Goal: Transaction & Acquisition: Purchase product/service

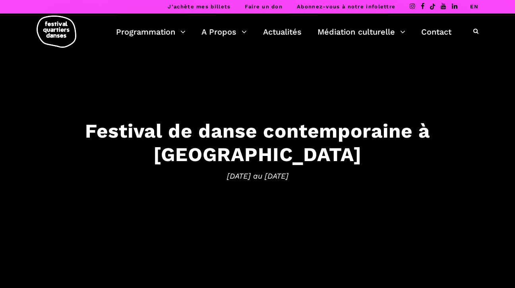
click at [477, 6] on link "EN" at bounding box center [475, 7] width 8 height 6
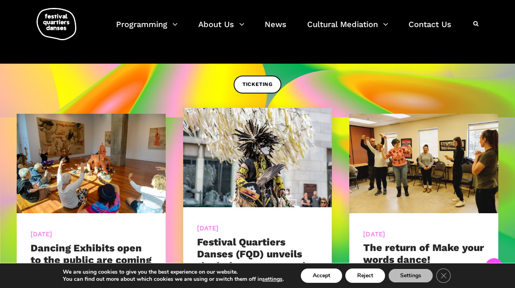
scroll to position [258, 0]
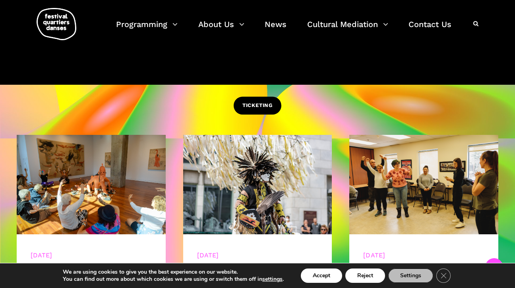
click at [253, 110] on link "TICKETING" at bounding box center [258, 106] width 48 height 18
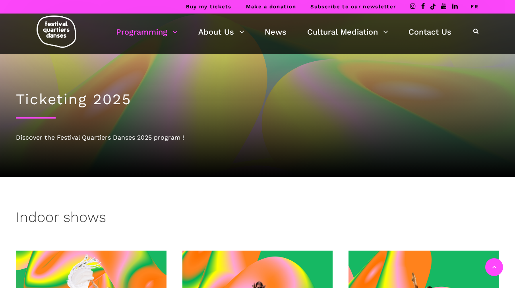
scroll to position [258, 0]
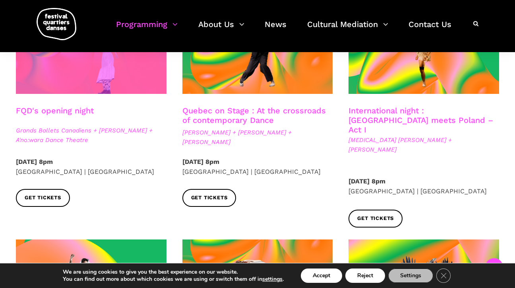
click at [93, 74] on span at bounding box center [91, 43] width 151 height 101
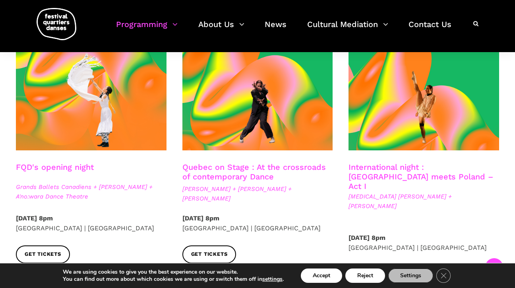
scroll to position [180, 0]
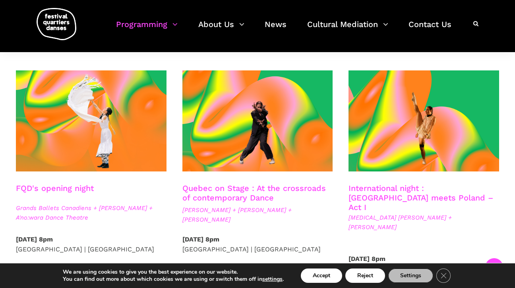
click at [381, 195] on link "International night : Montreal meets Poland – Act I" at bounding box center [421, 197] width 145 height 29
click at [212, 194] on link "Quebec on Stage : At the crossroads of contemporary Dance" at bounding box center [255, 192] width 144 height 19
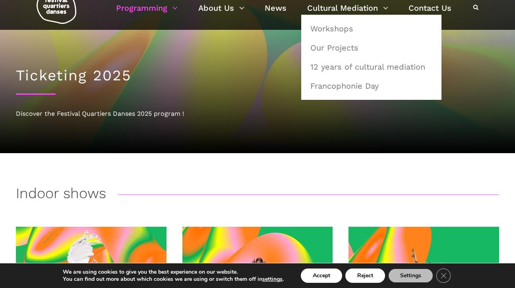
scroll to position [273, 0]
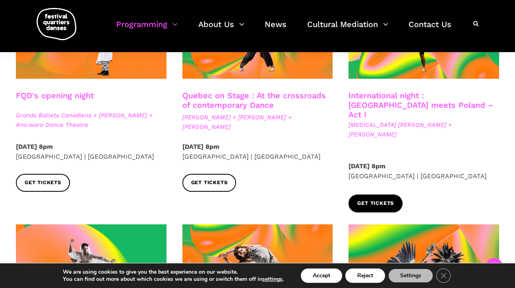
click at [393, 199] on span "Get tickets" at bounding box center [376, 203] width 37 height 8
click at [54, 6] on div at bounding box center [77, 24] width 80 height 48
click at [61, 21] on img at bounding box center [57, 24] width 40 height 32
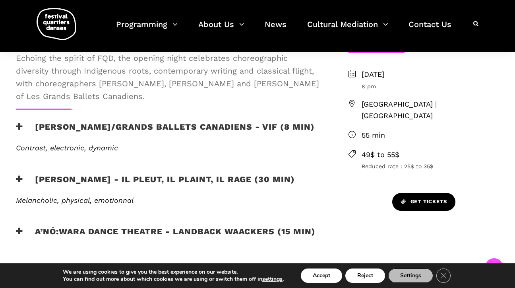
scroll to position [263, 0]
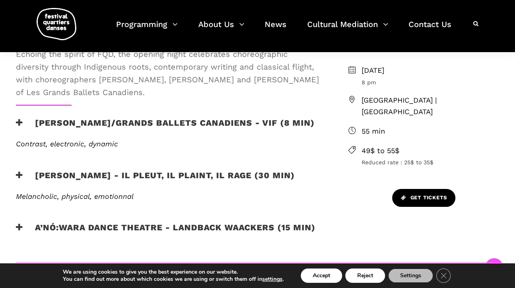
click at [425, 194] on span "Get Tickets" at bounding box center [424, 198] width 46 height 8
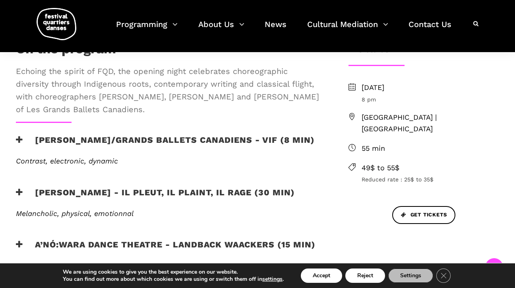
scroll to position [278, 0]
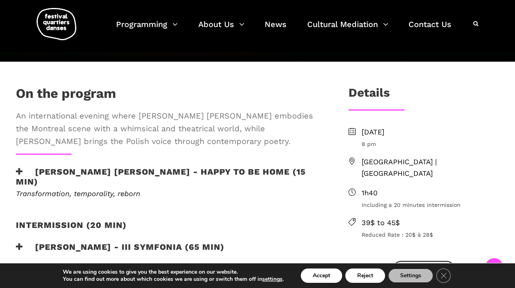
scroll to position [219, 0]
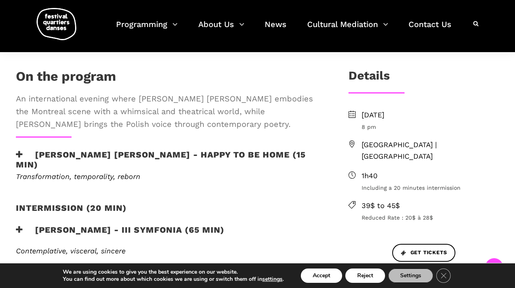
click at [101, 225] on h3 "Janusz Orlik - III Symfonia (65 min)" at bounding box center [120, 235] width 209 height 20
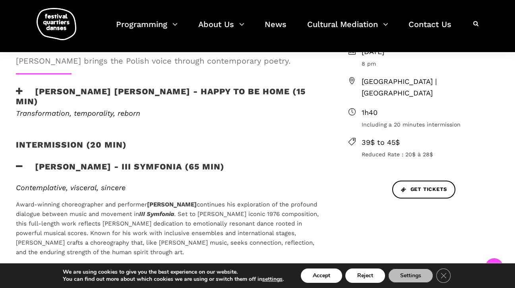
scroll to position [286, 0]
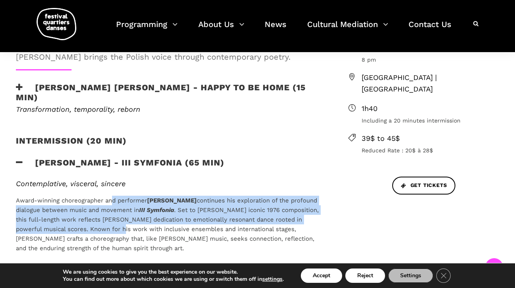
drag, startPoint x: 114, startPoint y: 175, endPoint x: 117, endPoint y: 220, distance: 45.5
click at [113, 200] on p "Award-winning choreographer and performer Janusz Orlik continues his exploratio…" at bounding box center [169, 224] width 307 height 57
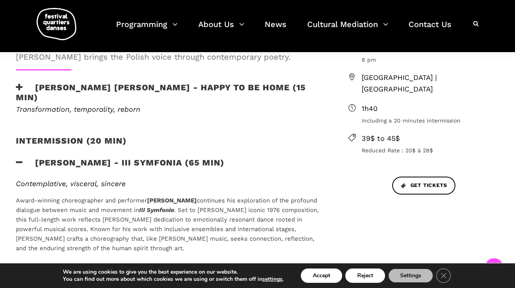
click at [117, 220] on p "Award-winning choreographer and performer Janusz Orlik continues his exploratio…" at bounding box center [169, 224] width 307 height 57
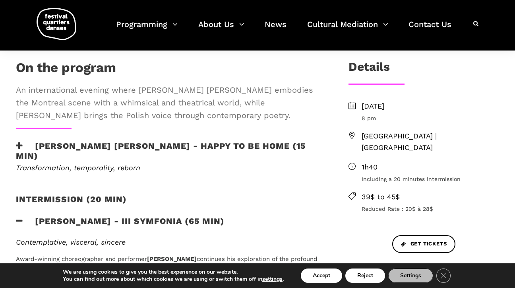
scroll to position [0, 0]
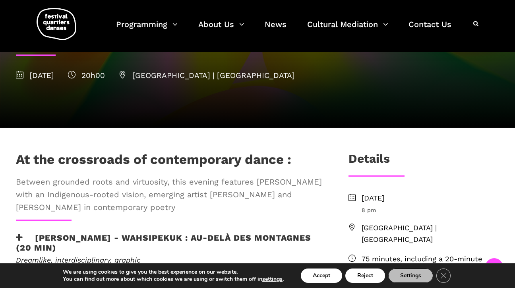
scroll to position [273, 0]
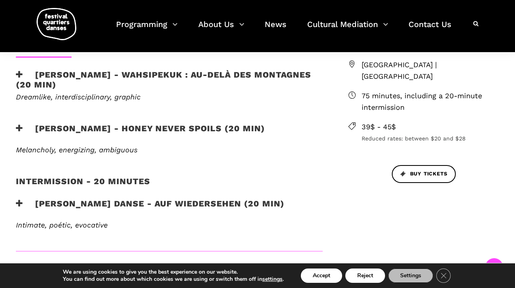
click at [204, 130] on h3 "Zachary Bastille - Honey Never Spoils (20 min)" at bounding box center [140, 133] width 249 height 20
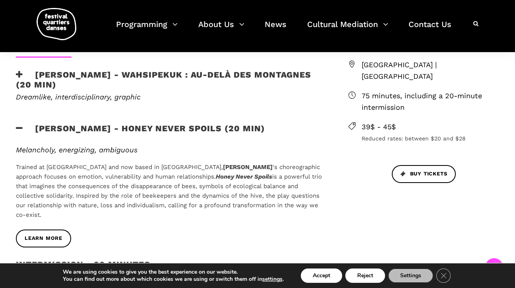
click at [164, 72] on h3 "Ivanie Aubin-Malo - WAHSIPEKUK : Au-delà des montagnes (20 min)" at bounding box center [169, 80] width 307 height 20
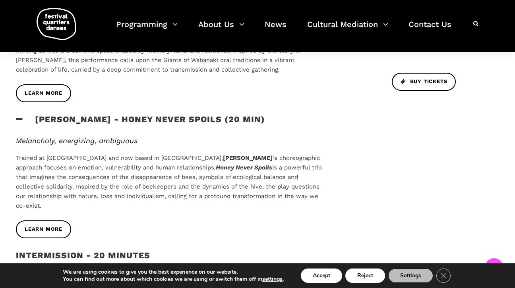
scroll to position [525, 0]
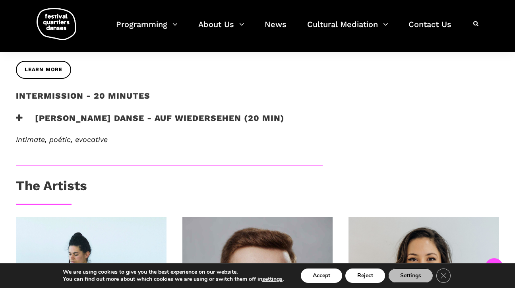
click at [157, 119] on h3 "Pauline Berndsen Danse - Auf Wiedersehen (20 min)" at bounding box center [150, 123] width 269 height 20
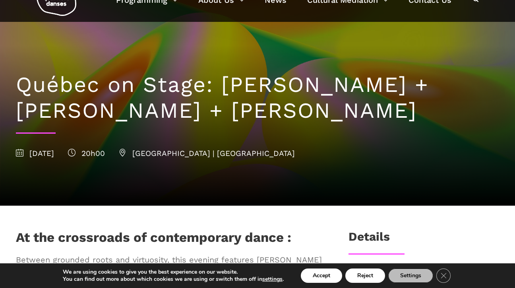
scroll to position [0, 0]
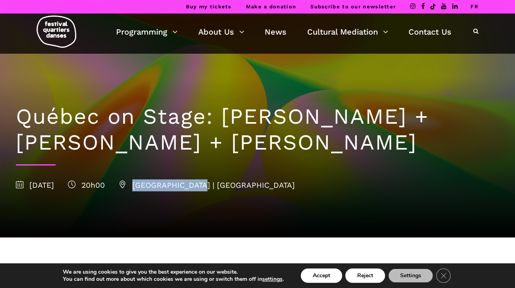
drag, startPoint x: 176, startPoint y: 186, endPoint x: 239, endPoint y: 187, distance: 62.5
click at [239, 187] on span "Cinquième Salle | Place des Arts" at bounding box center [207, 185] width 176 height 9
copy span "Cinquième Salle"
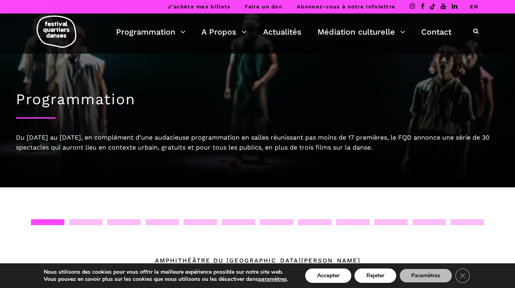
click at [476, 6] on link "EN" at bounding box center [475, 7] width 8 height 6
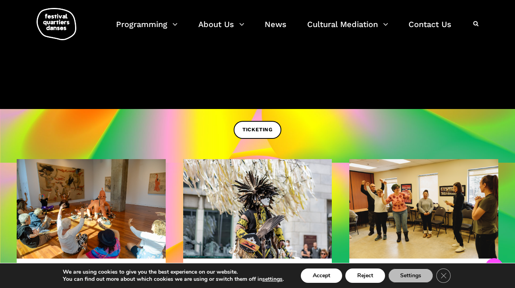
scroll to position [197, 0]
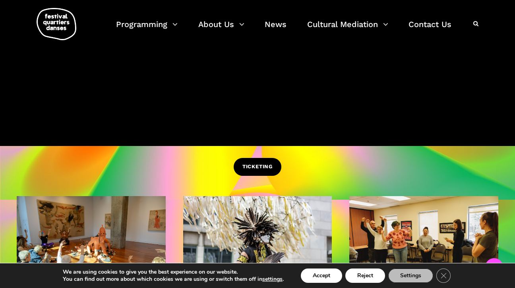
click at [249, 166] on span "TICKETING" at bounding box center [258, 167] width 30 height 8
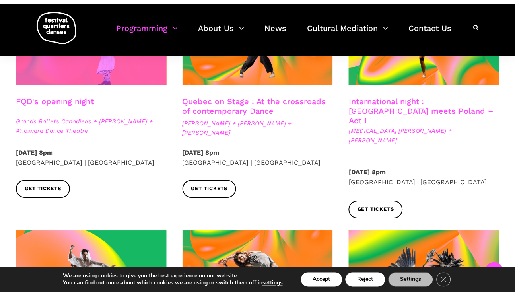
scroll to position [147, 0]
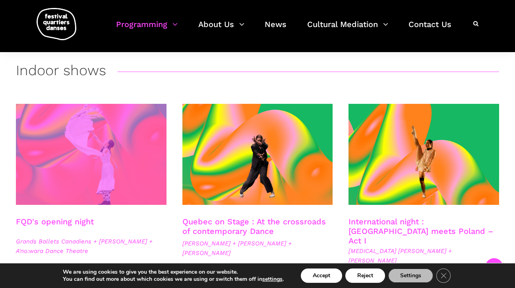
click at [93, 154] on span at bounding box center [91, 154] width 151 height 101
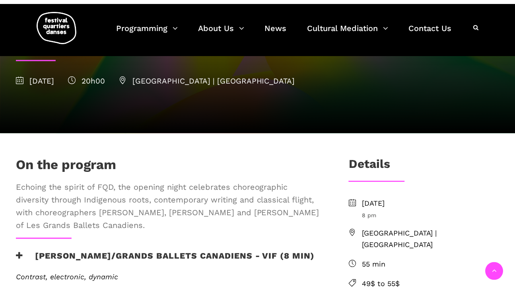
scroll to position [219, 0]
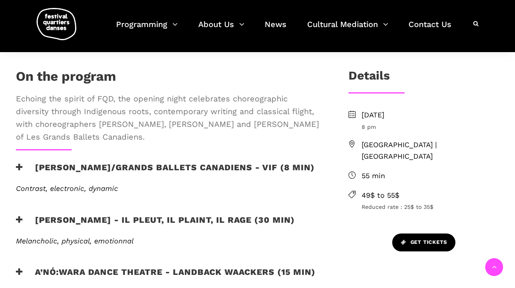
click at [420, 238] on span "Get Tickets" at bounding box center [424, 242] width 46 height 8
